Goal: Transaction & Acquisition: Purchase product/service

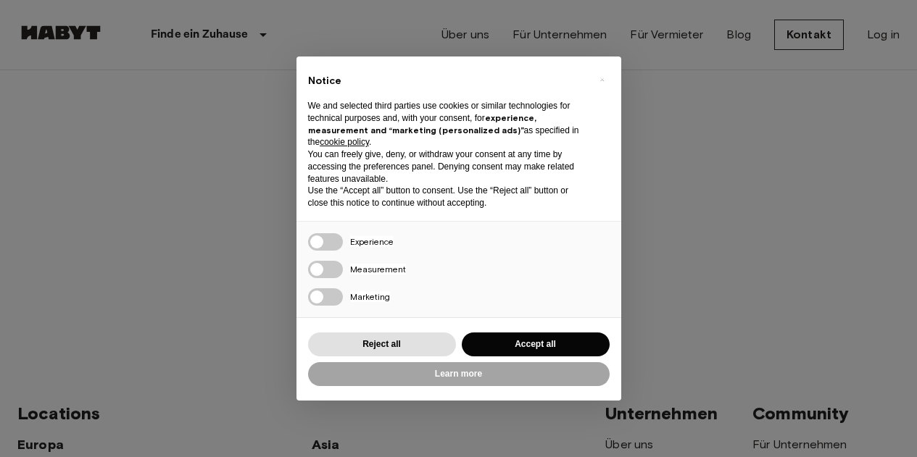
click at [529, 343] on button "Accept all" at bounding box center [536, 345] width 148 height 24
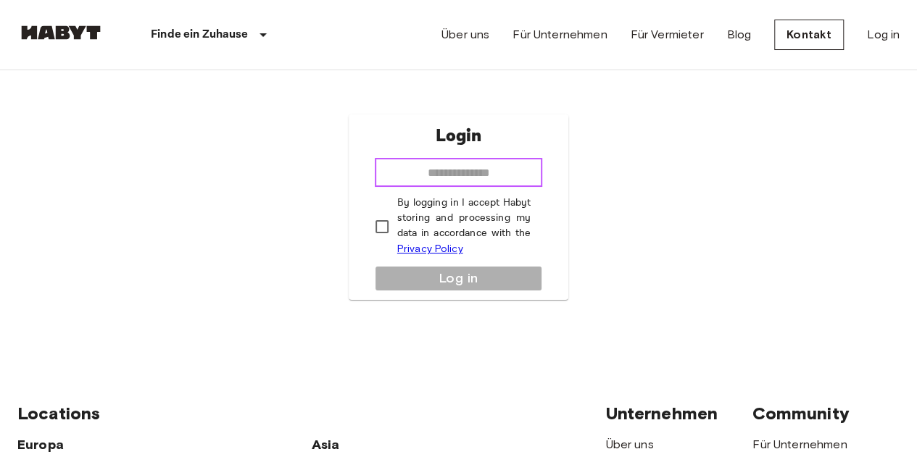
click at [440, 163] on input "email" at bounding box center [459, 172] width 168 height 29
type input "**********"
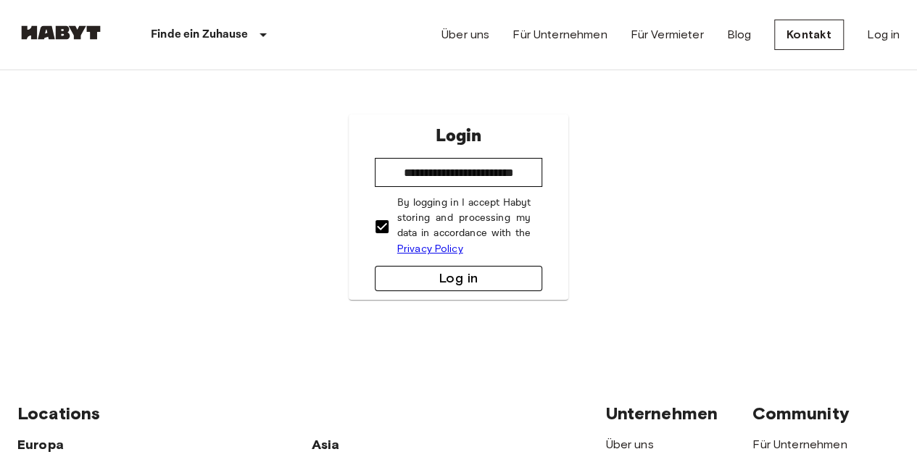
click at [427, 275] on button "Log in" at bounding box center [459, 278] width 168 height 25
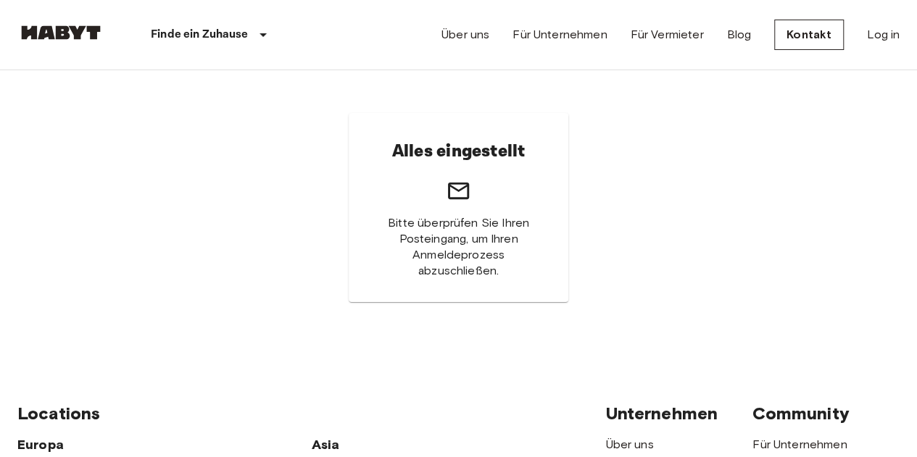
click at [435, 146] on h6 "Alles eingestellt" at bounding box center [458, 151] width 133 height 30
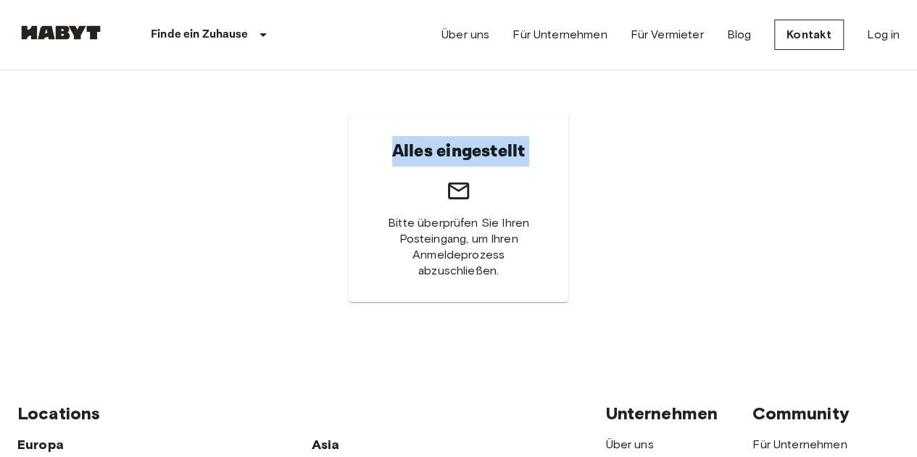
click at [435, 146] on h6 "Alles eingestellt" at bounding box center [458, 151] width 133 height 30
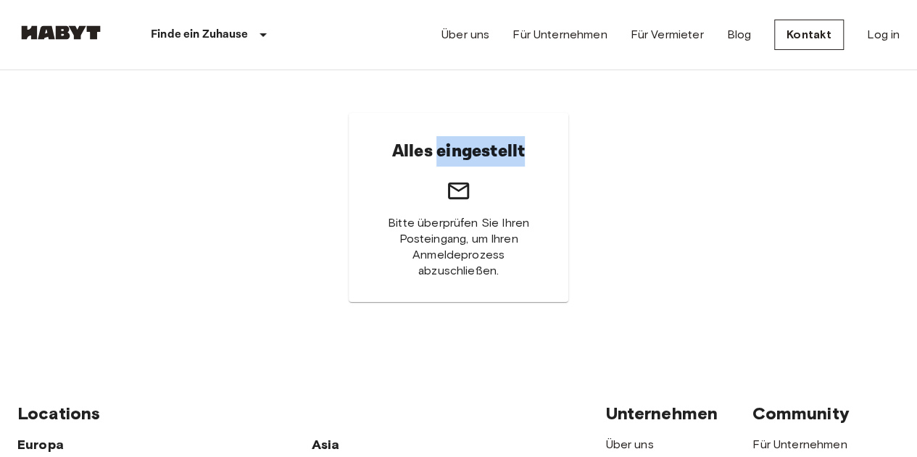
click at [435, 146] on h6 "Alles eingestellt" at bounding box center [458, 151] width 133 height 30
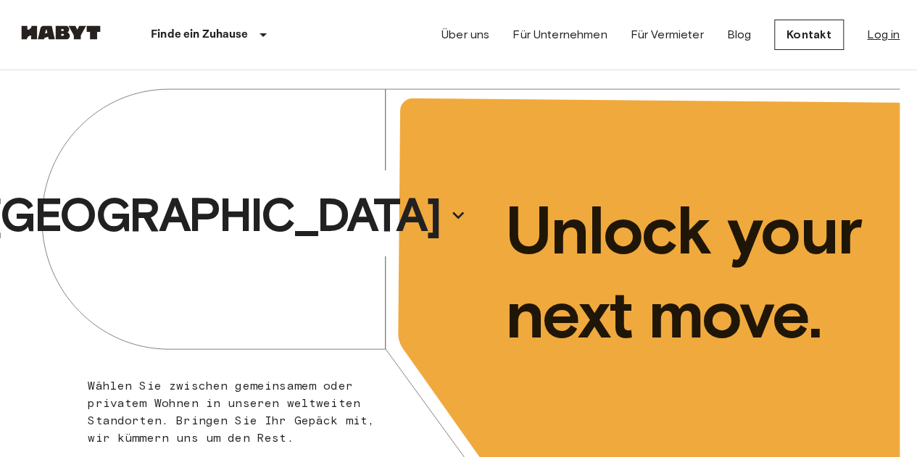
click at [881, 43] on link "Log in" at bounding box center [883, 34] width 33 height 17
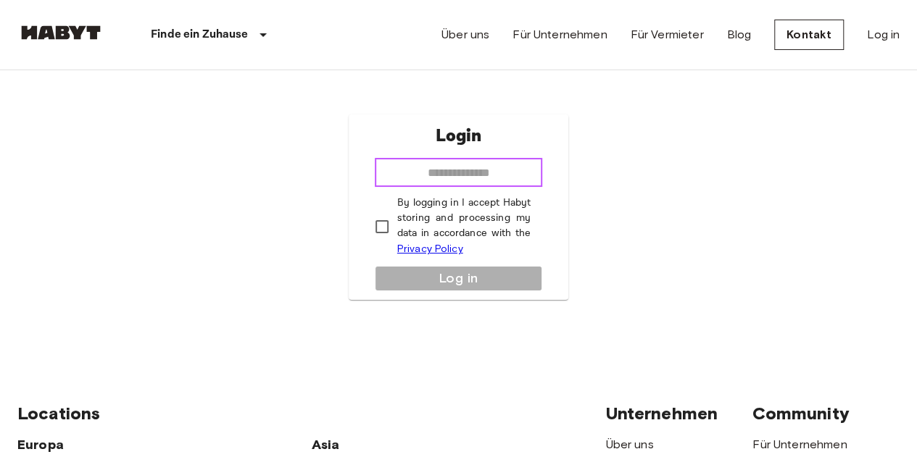
click at [498, 180] on input "email" at bounding box center [459, 172] width 168 height 29
click at [640, 163] on div "Login ​ By logging in I accept Habyt storing and processing my data in accordan…" at bounding box center [458, 207] width 882 height 275
click at [74, 33] on img at bounding box center [60, 32] width 87 height 14
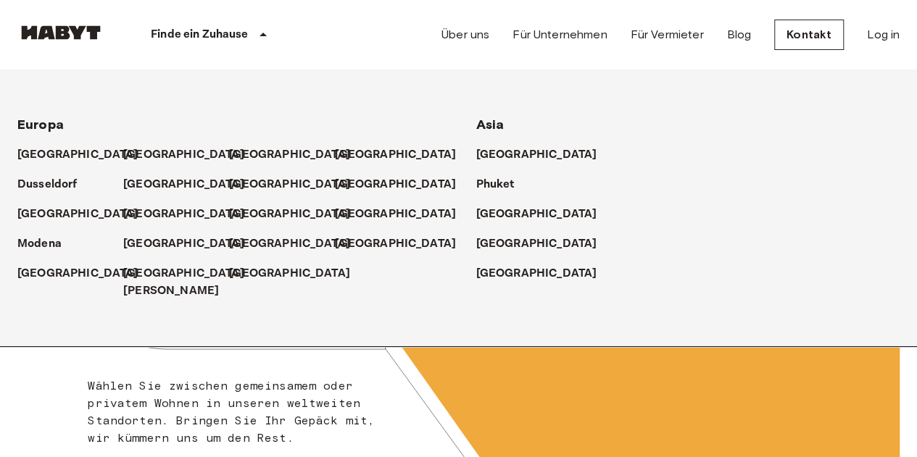
click at [219, 33] on p "Finde ein Zuhause" at bounding box center [200, 34] width 98 height 17
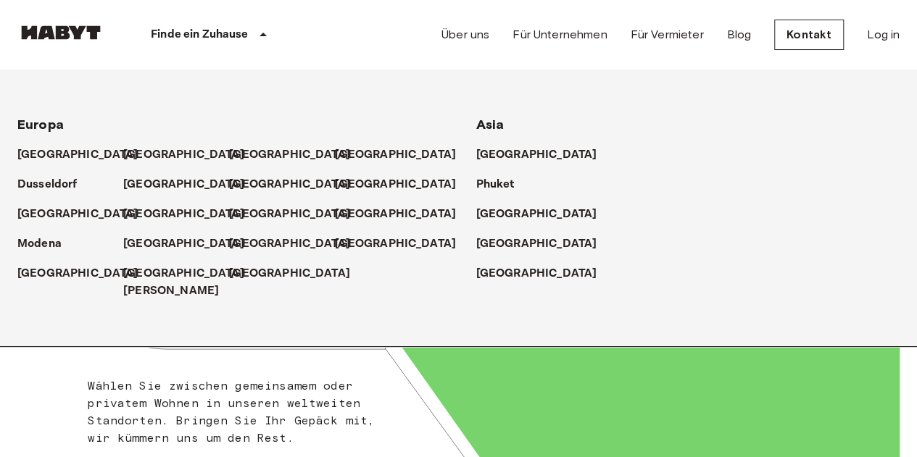
click at [43, 360] on div "[GEOGRAPHIC_DATA]" at bounding box center [237, 215] width 441 height 291
click at [165, 363] on icon at bounding box center [458, 284] width 882 height 428
click at [259, 25] on div "Finde ein Zuhause" at bounding box center [211, 35] width 214 height 70
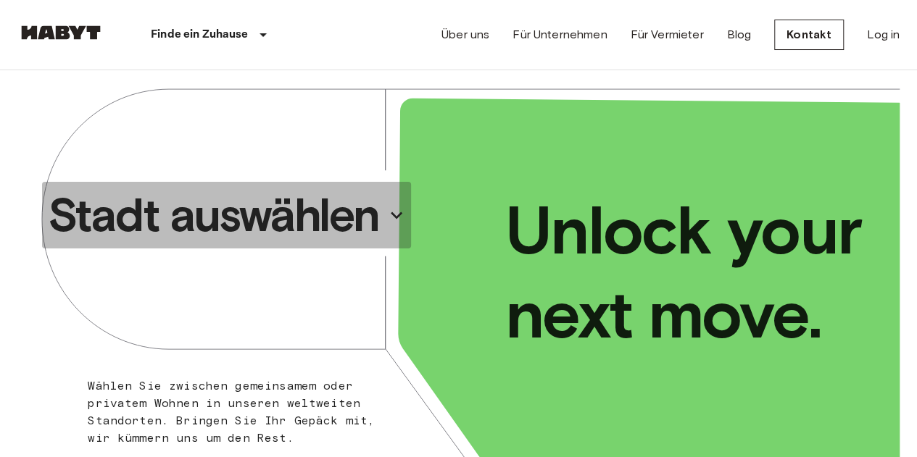
click at [268, 208] on p "Stadt auswählen" at bounding box center [213, 215] width 331 height 58
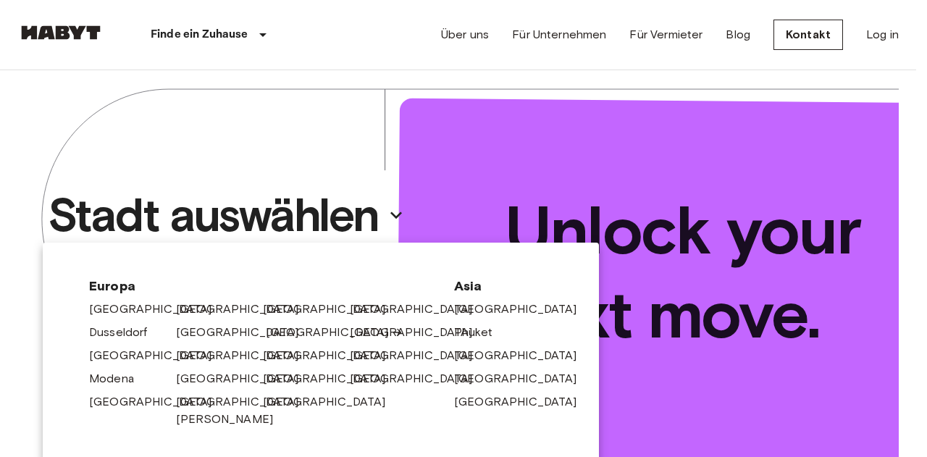
click at [278, 333] on link "[GEOGRAPHIC_DATA]" at bounding box center [335, 332] width 138 height 17
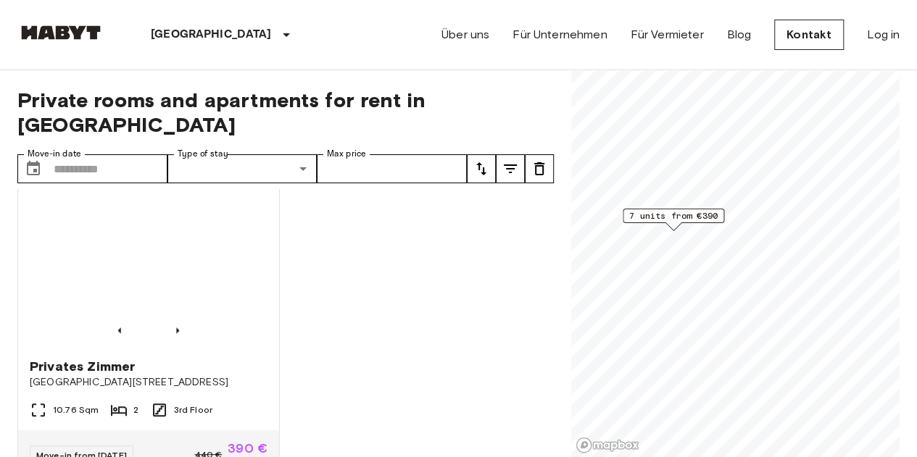
scroll to position [989, 0]
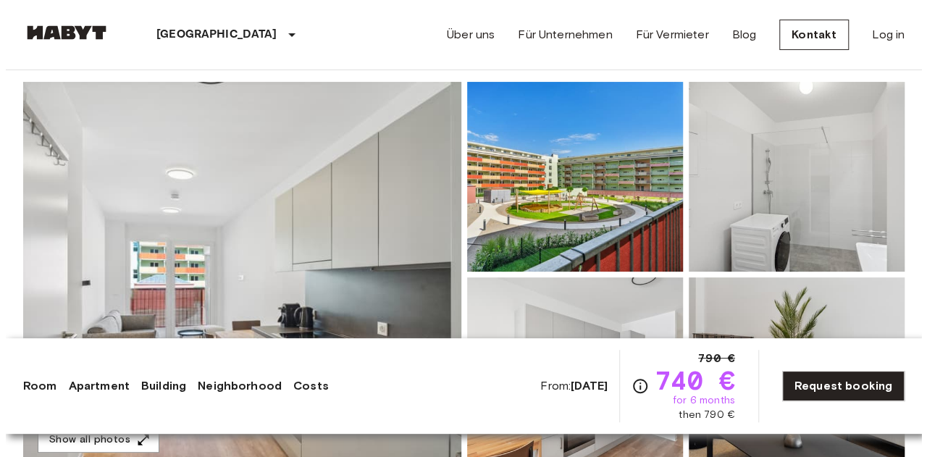
scroll to position [197, 0]
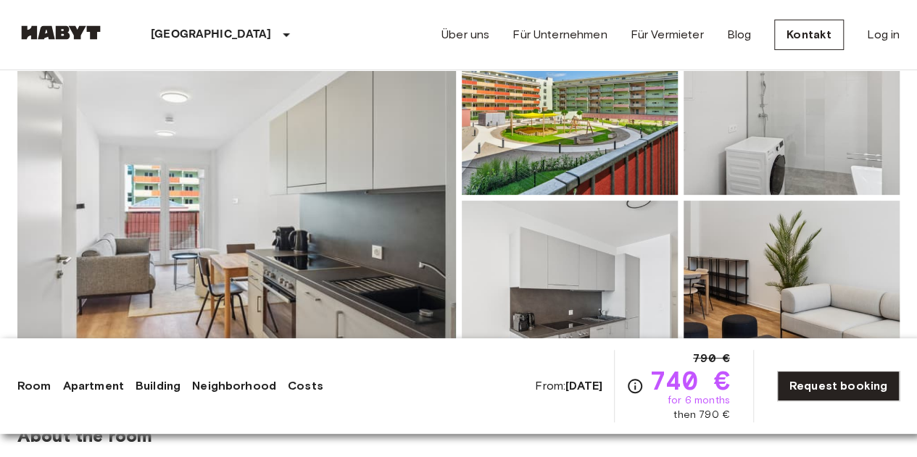
click at [362, 174] on img at bounding box center [236, 197] width 438 height 385
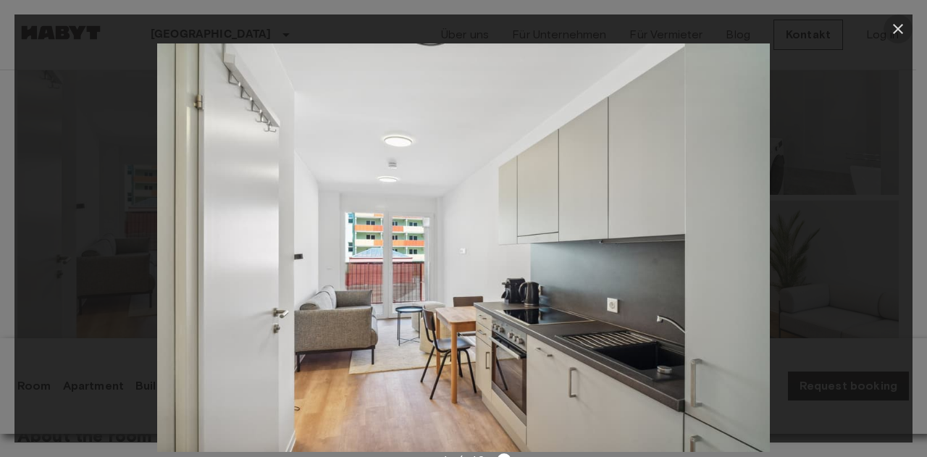
click at [893, 28] on icon "button" at bounding box center [898, 28] width 17 height 17
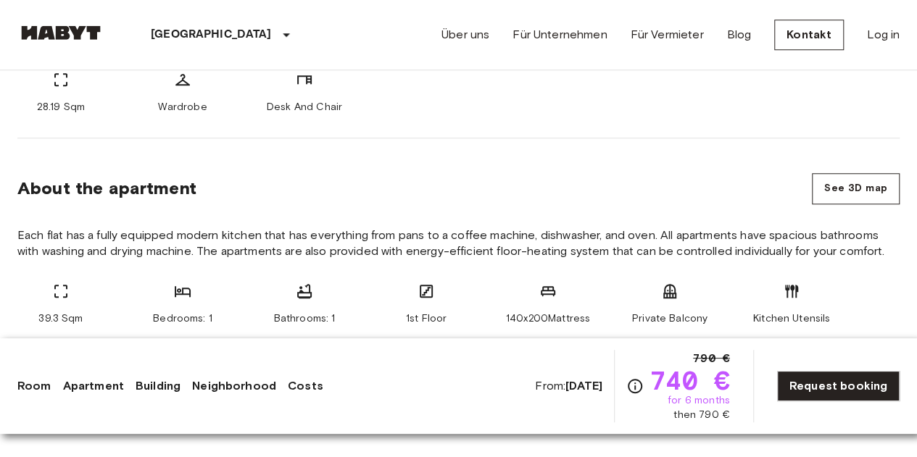
scroll to position [285, 0]
